Goal: Information Seeking & Learning: Check status

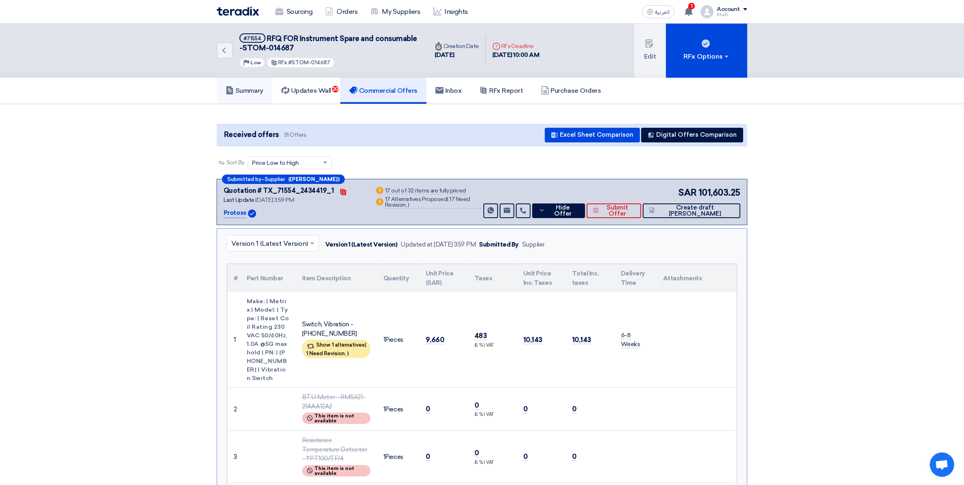
click at [259, 89] on h5 "Summary" at bounding box center [245, 91] width 38 height 8
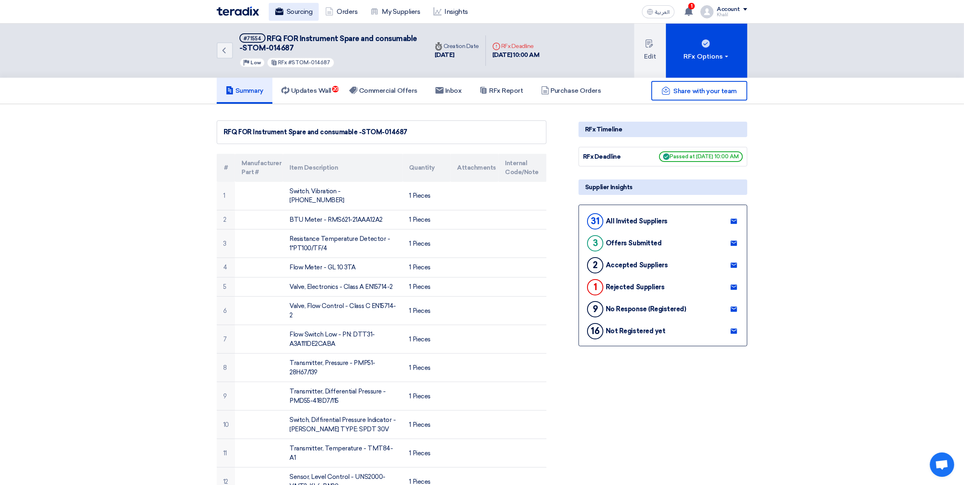
click at [302, 13] on link "Sourcing" at bounding box center [294, 12] width 50 height 18
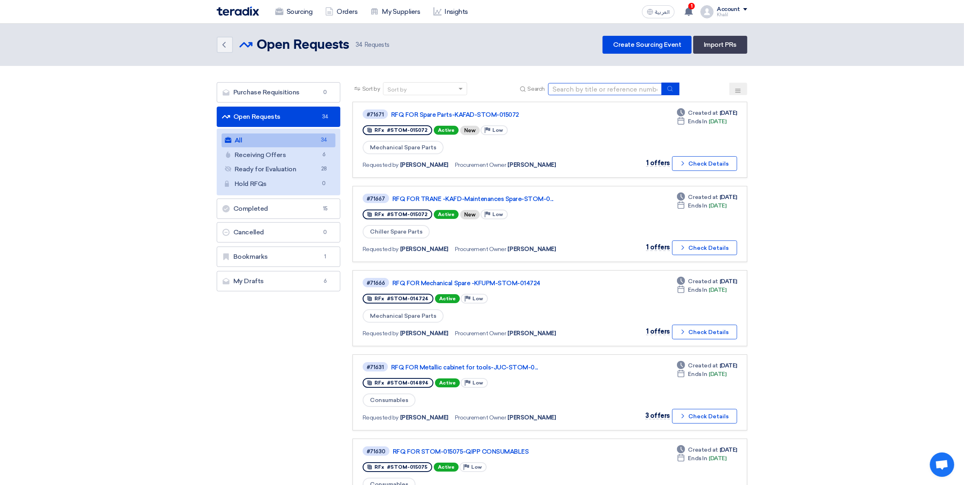
click at [577, 88] on input at bounding box center [605, 89] width 114 height 12
paste input "STOM-015102"
type input "STOM-015102"
click at [674, 85] on icon "submit" at bounding box center [670, 88] width 7 height 7
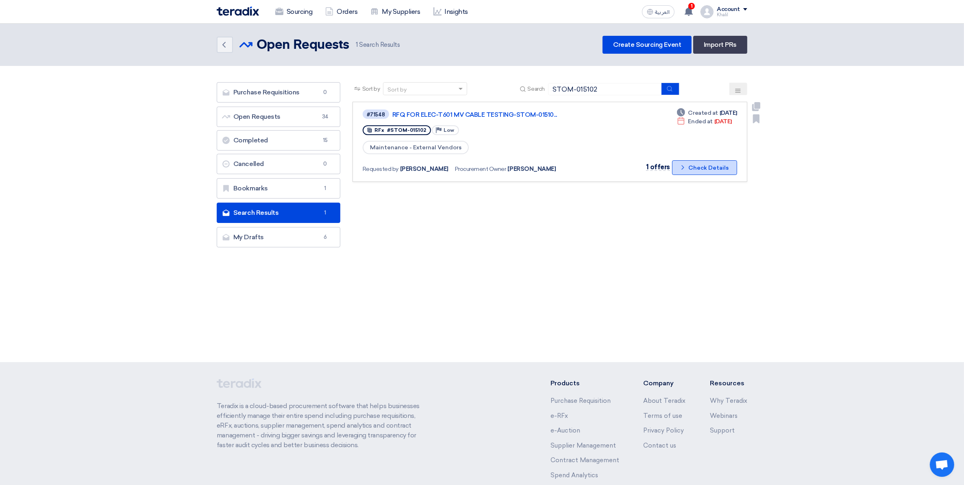
click at [693, 169] on button "Check details Check Details" at bounding box center [704, 167] width 65 height 15
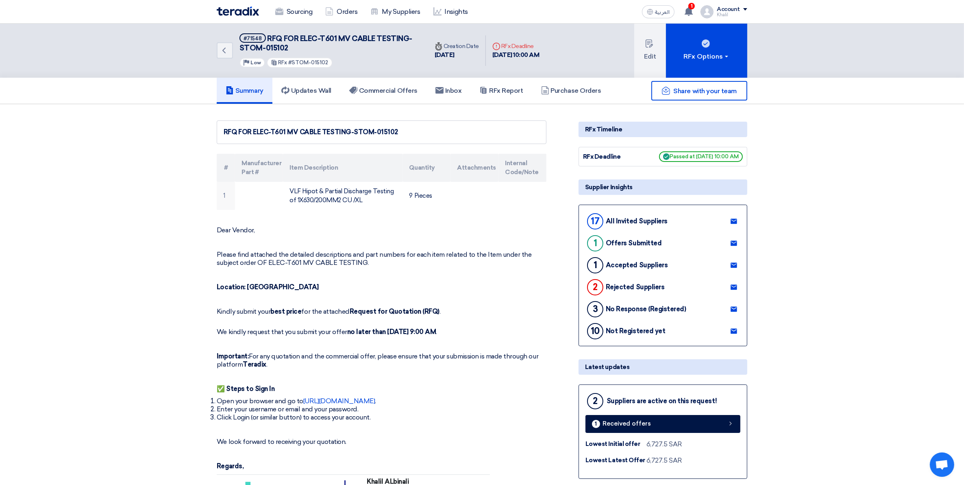
click at [589, 91] on div "Share with your team" at bounding box center [663, 91] width 169 height 20
click at [566, 87] on h5 "Purchase Orders" at bounding box center [571, 91] width 60 height 8
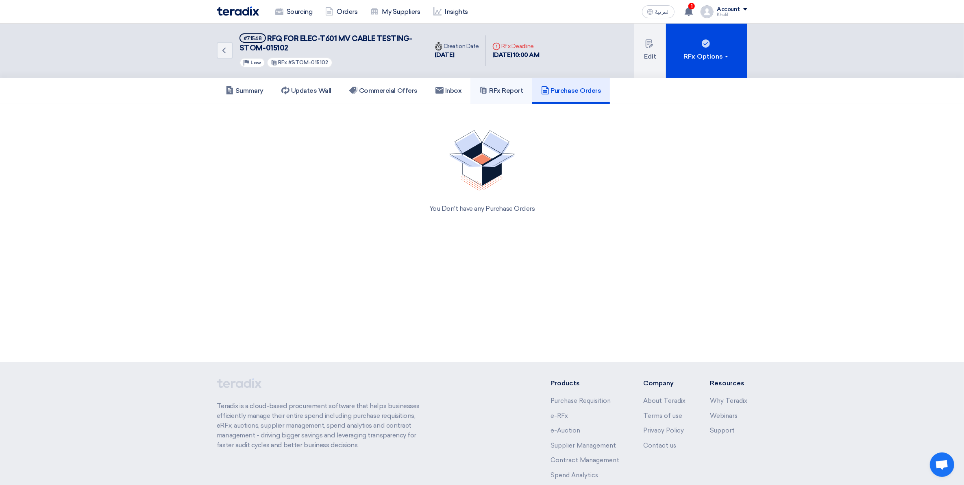
click at [506, 92] on h5 "RFx Report" at bounding box center [502, 91] width 44 height 8
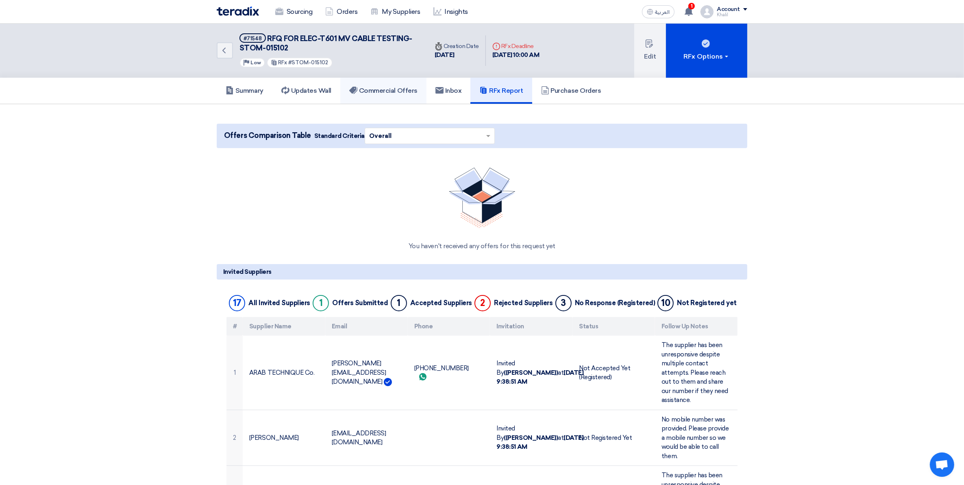
click at [384, 89] on h5 "Commercial Offers" at bounding box center [383, 91] width 68 height 8
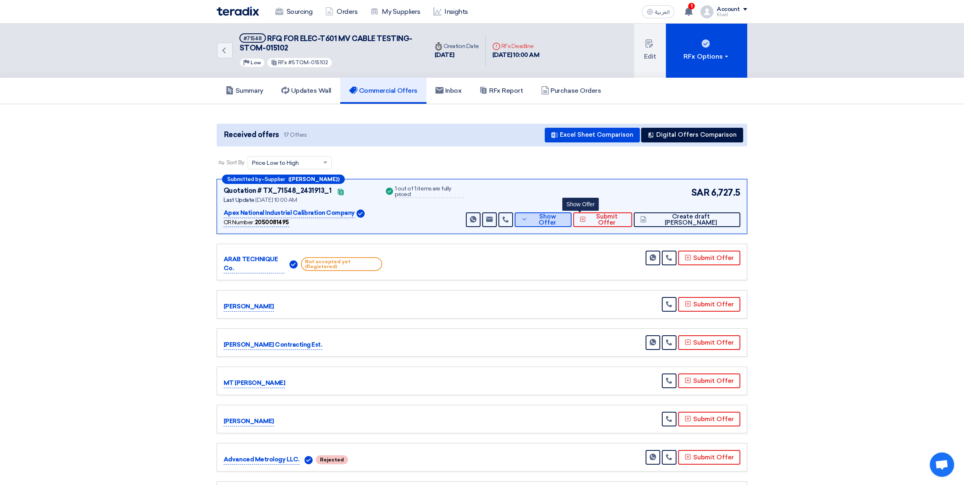
click at [562, 222] on button "Show Offer" at bounding box center [543, 219] width 57 height 15
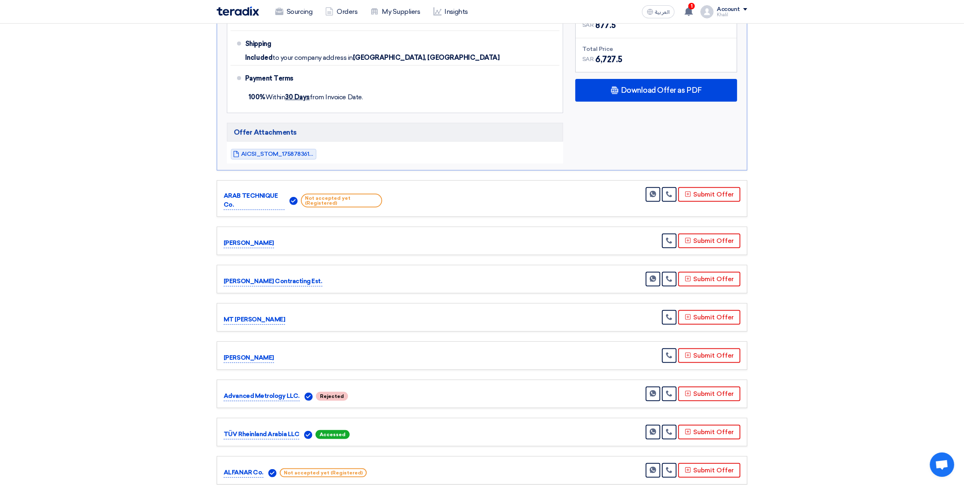
scroll to position [407, 0]
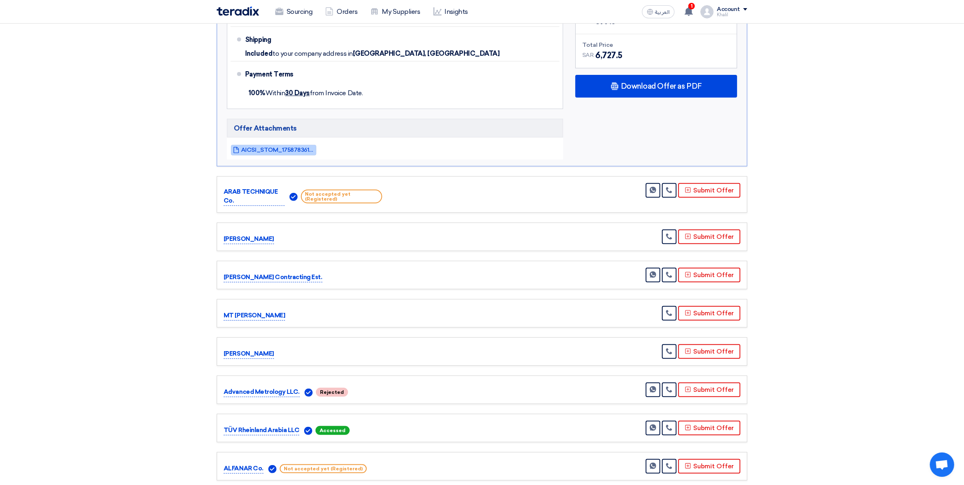
click at [279, 155] on link "AICSI_STOM_1758783617887.pdf" at bounding box center [273, 150] width 85 height 11
